Goal: Find specific page/section: Find specific page/section

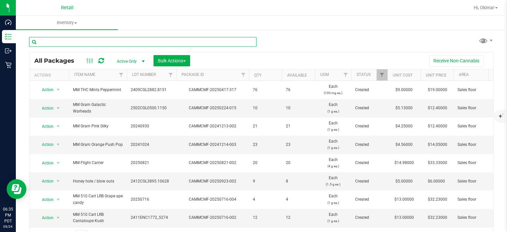
click at [73, 42] on input "text" at bounding box center [143, 42] width 228 height 10
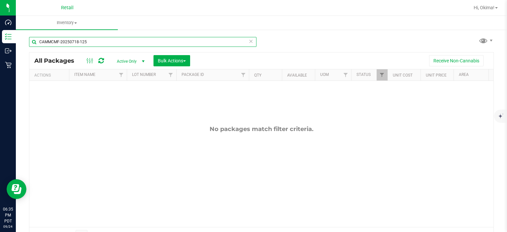
type input "CAMMCMF-20250718-125"
click at [136, 62] on span "Active Only" at bounding box center [129, 61] width 36 height 9
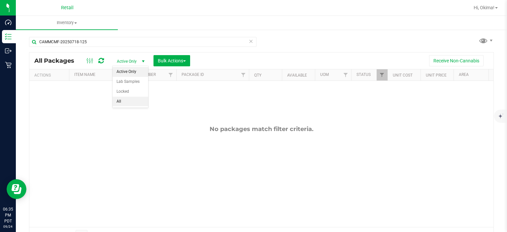
click at [120, 101] on li "All" at bounding box center [131, 102] width 36 height 10
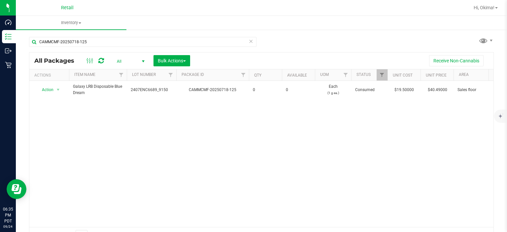
click at [250, 41] on icon at bounding box center [251, 41] width 5 height 8
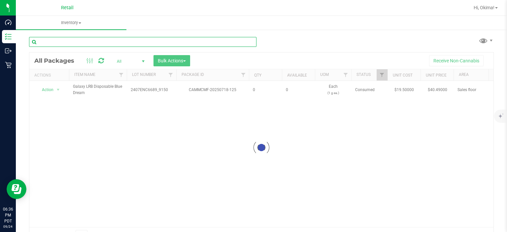
click at [79, 43] on input "text" at bounding box center [143, 42] width 228 height 10
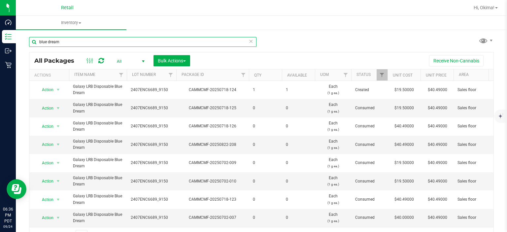
type input "blue dream"
click at [131, 61] on span "All" at bounding box center [129, 61] width 36 height 9
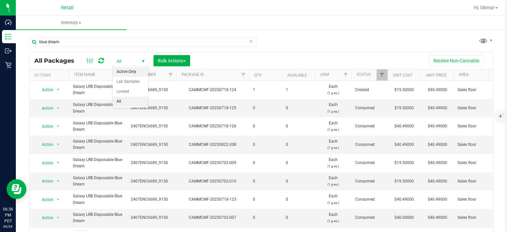
click at [134, 70] on li "Active Only" at bounding box center [131, 72] width 36 height 10
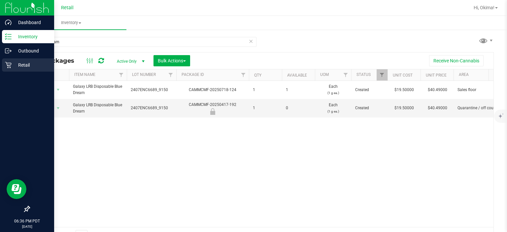
click at [9, 63] on icon at bounding box center [8, 65] width 6 height 6
